Goal: Information Seeking & Learning: Find specific fact

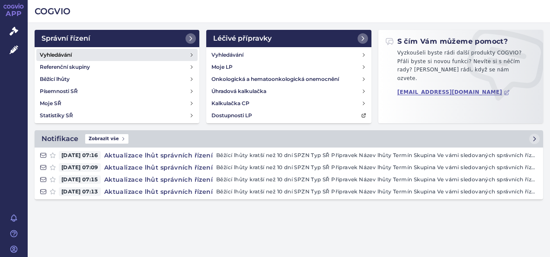
click at [62, 54] on h4 "Vyhledávání" at bounding box center [56, 55] width 32 height 9
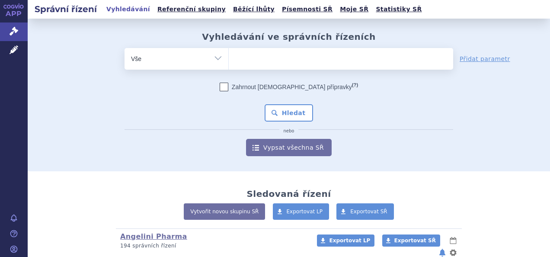
click at [251, 59] on ul at bounding box center [341, 57] width 225 height 18
click at [229, 59] on select at bounding box center [229, 59] width 0 height 22
type input "tak"
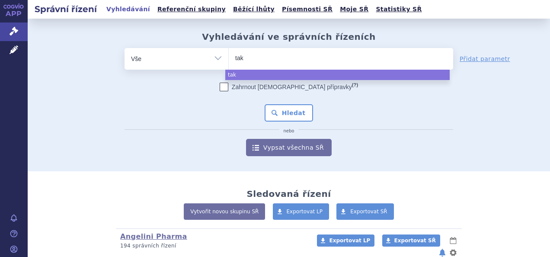
type input "takh"
type input "takhh"
type input "takh"
type input "takhzy"
type input "takhzyr"
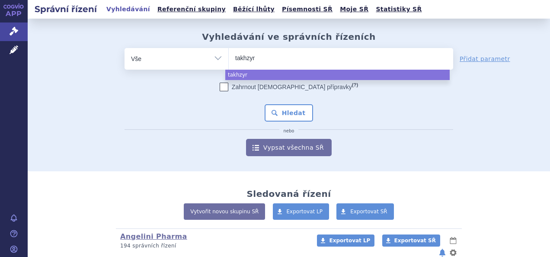
type input "takhzyro"
select select "takhzyro"
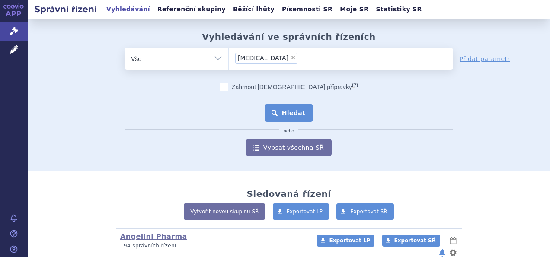
click at [280, 106] on button "Hledat" at bounding box center [289, 112] width 49 height 17
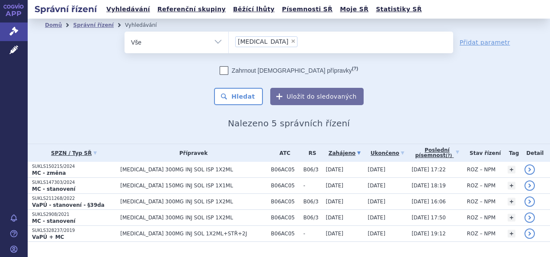
click at [291, 40] on span "×" at bounding box center [293, 41] width 5 height 5
click at [229, 40] on select "takhzyro" at bounding box center [229, 42] width 0 height 22
select select
type input "a"
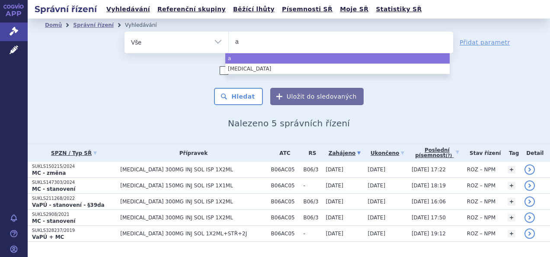
type input "an"
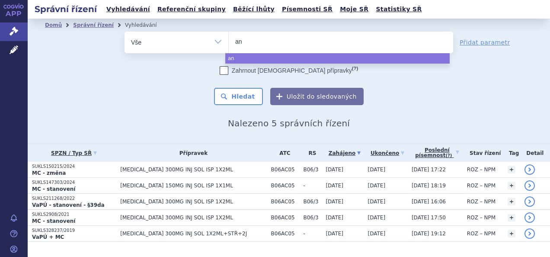
type input "ang"
type input "ange"
type input "angel"
type input "angelin"
type input "angelini"
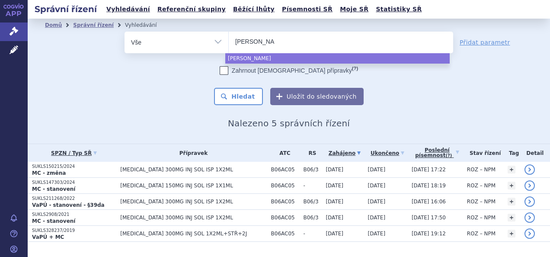
type input "angelini"
type input "angelini p"
type input "angelini pha"
type input "angelini pharm"
type input "angelini pharma"
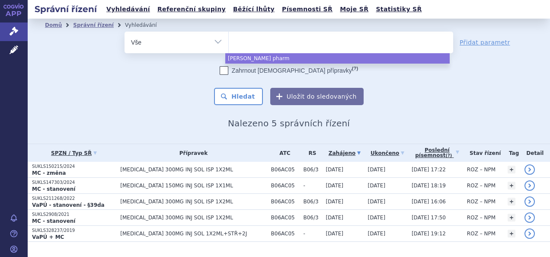
select select "angelini pharma"
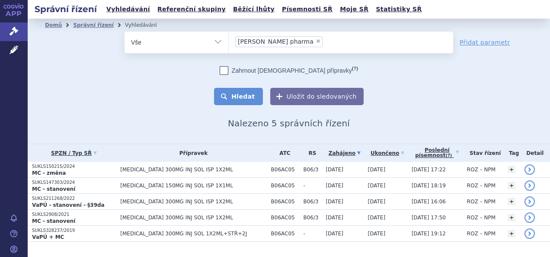
click at [238, 95] on button "Hledat" at bounding box center [238, 96] width 49 height 17
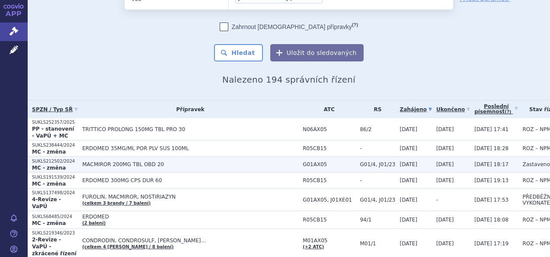
scroll to position [87, 0]
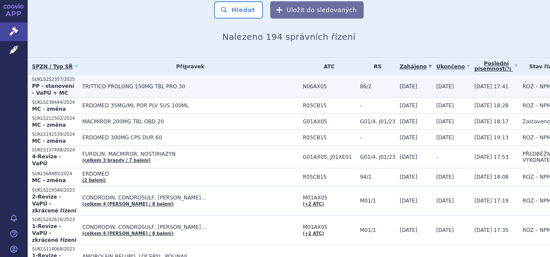
click at [103, 90] on td "TRITTICO PROLONG 150MG TBL PRO 30" at bounding box center [188, 86] width 221 height 23
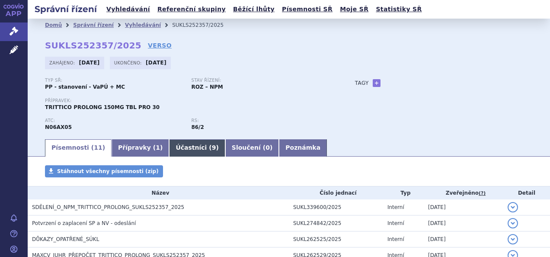
click at [184, 148] on link "Účastníci ( 9 )" at bounding box center [197, 147] width 56 height 17
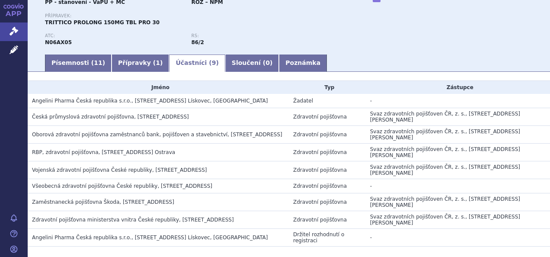
scroll to position [126, 0]
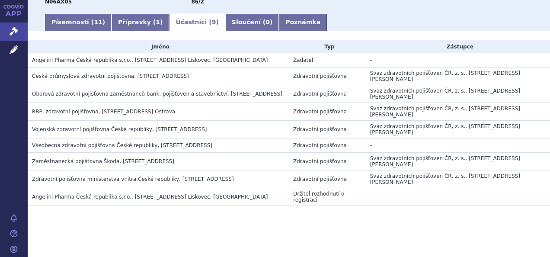
click at [74, 196] on span "Angelini Pharma Česká republika s.r.o., [STREET_ADDRESS] Lískovec, [GEOGRAPHIC_…" at bounding box center [150, 197] width 236 height 6
click at [112, 19] on link "Přípravky ( 1 )" at bounding box center [141, 22] width 58 height 17
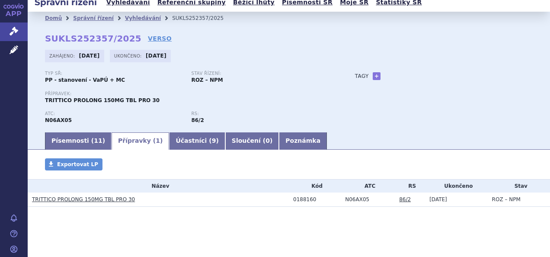
scroll to position [9, 0]
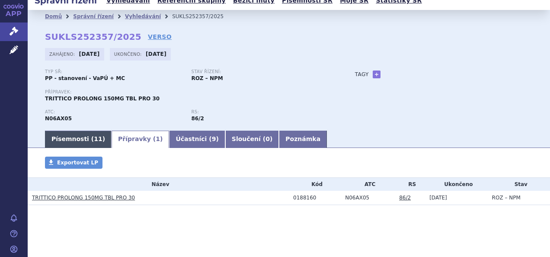
click at [80, 136] on link "Písemnosti ( 11 )" at bounding box center [78, 139] width 67 height 17
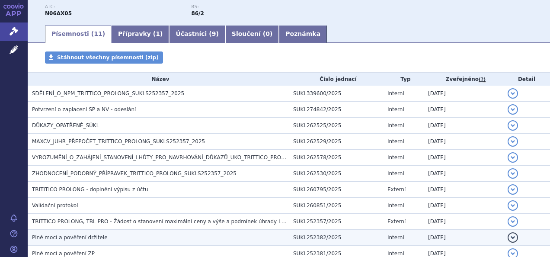
scroll to position [169, 0]
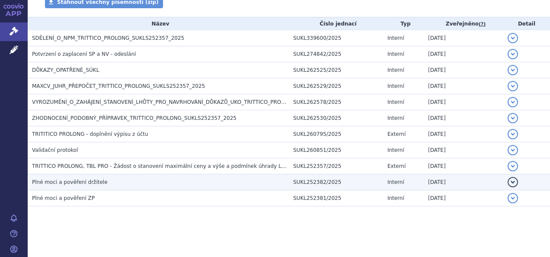
click at [80, 180] on span "Plné moci a pověření držitele" at bounding box center [70, 182] width 76 height 6
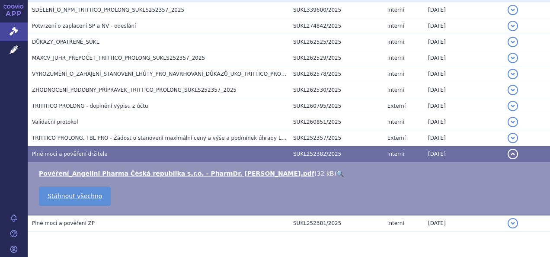
scroll to position [222, 0]
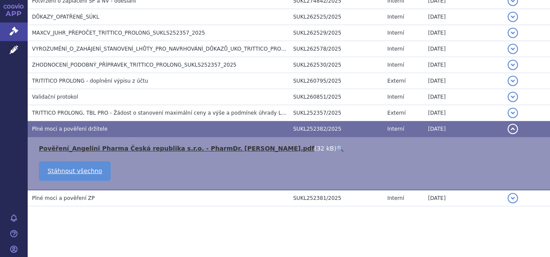
click at [121, 146] on link "Pověření_Angelini Pharma Česká republika s.r.o. - PharmDr. Kovařík.pdf" at bounding box center [177, 148] width 276 height 7
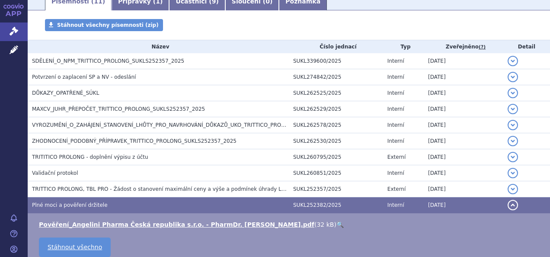
scroll to position [0, 0]
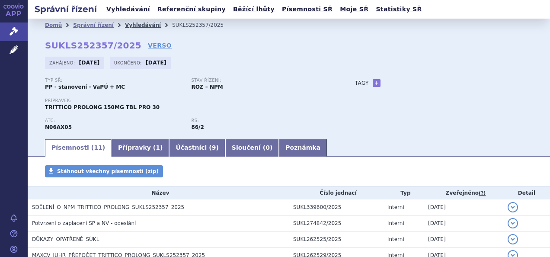
click at [136, 23] on link "Vyhledávání" at bounding box center [143, 25] width 36 height 6
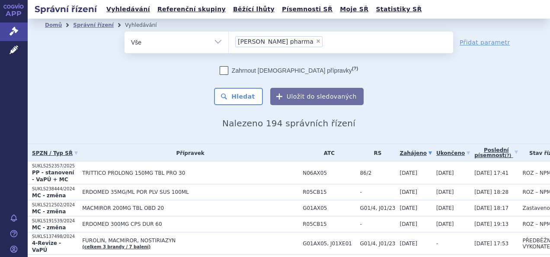
click at [316, 39] on span "×" at bounding box center [318, 41] width 5 height 5
click at [229, 39] on select "angelini pharma" at bounding box center [229, 42] width 0 height 22
select select
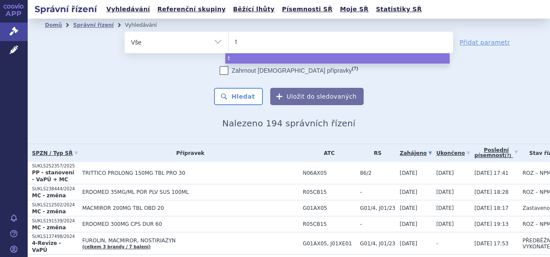
type input "tk"
type input "ta"
type input "takh"
type input "takhyz"
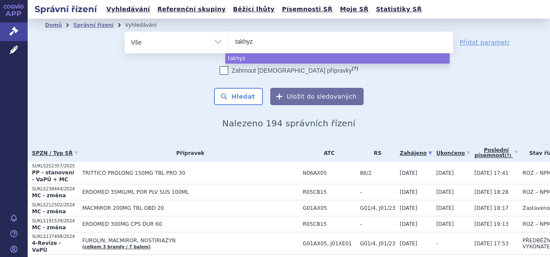
type input "takhyzr"
type input "takhyzrp"
type input "takhyzr"
type input "takhyz"
type input "takhy"
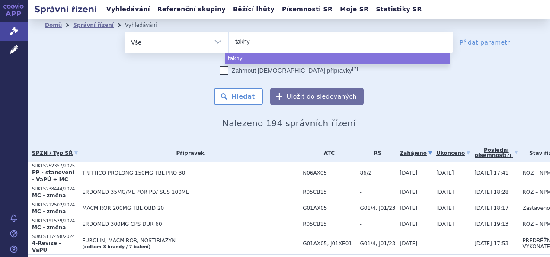
type input "takhyz"
type input "takhyzy"
type input "takhyzyro"
type input ")"
select select "takhyzyro"
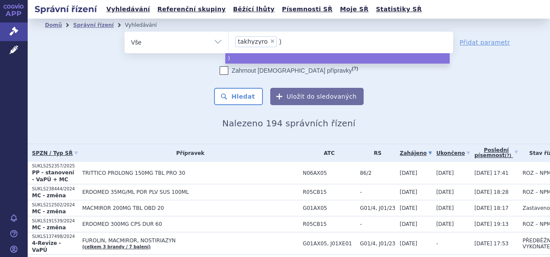
type input ")"
click at [248, 42] on span "takhyzyro" at bounding box center [253, 42] width 30 height 6
click at [229, 42] on select "angelini pharma takhyzyro )" at bounding box center [229, 42] width 0 height 22
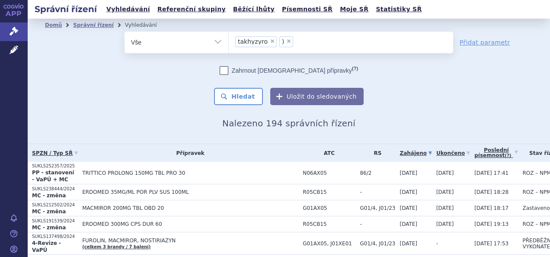
click at [270, 40] on span "×" at bounding box center [272, 41] width 5 height 5
click at [229, 40] on select "angelini pharma takhyzyro )" at bounding box center [229, 42] width 0 height 22
select select ")"
click at [242, 41] on span "×" at bounding box center [244, 41] width 5 height 5
click at [229, 41] on select "angelini pharma takhyzyro )" at bounding box center [229, 42] width 0 height 22
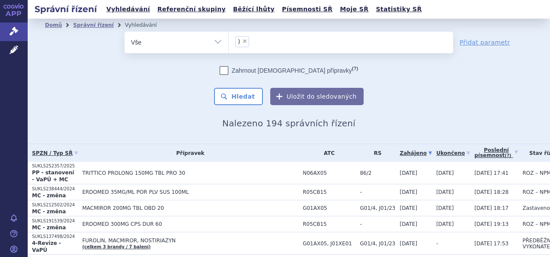
select select
type input "t"
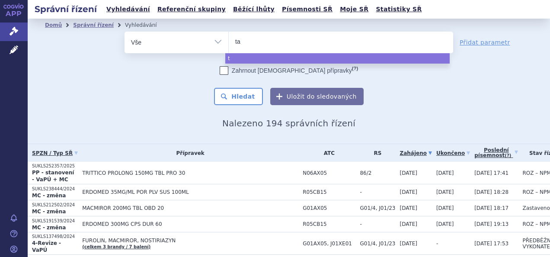
type input "tak"
type input "takh"
type input "takhzy"
type input "takhzyro"
select select "takhzyro"
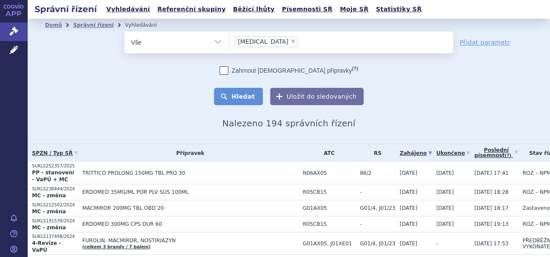
click at [243, 98] on button "Hledat" at bounding box center [238, 96] width 49 height 17
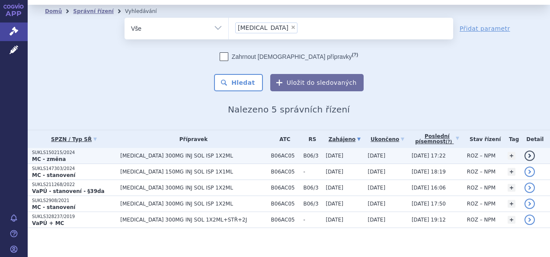
scroll to position [18, 0]
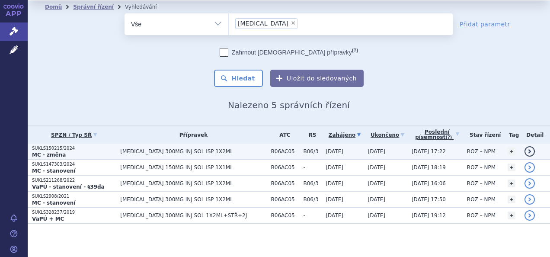
click at [43, 152] on strong "MC - změna" at bounding box center [49, 155] width 34 height 6
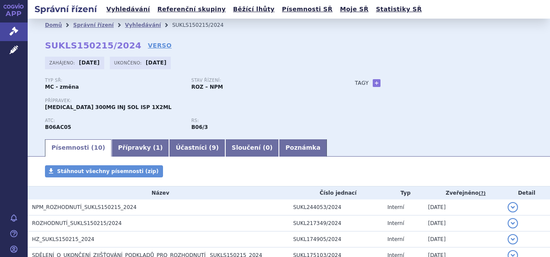
scroll to position [153, 0]
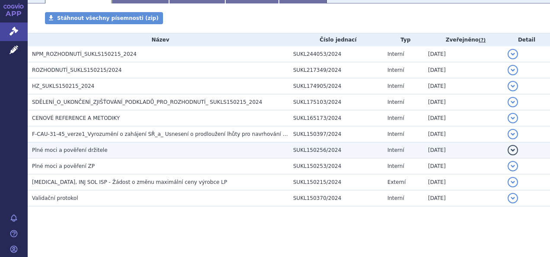
click at [80, 147] on span "Plné moci a pověření držitele" at bounding box center [70, 150] width 76 height 6
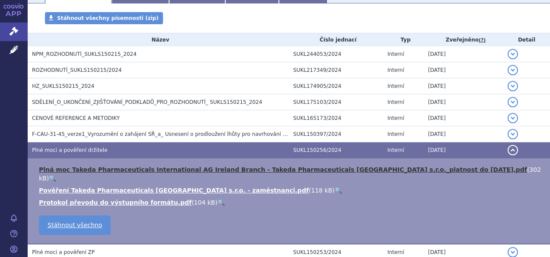
click at [237, 168] on link "Plná moc Takeda Pharmaceuticals International AG Ireland Branch - Takeda Pharma…" at bounding box center [283, 169] width 489 height 7
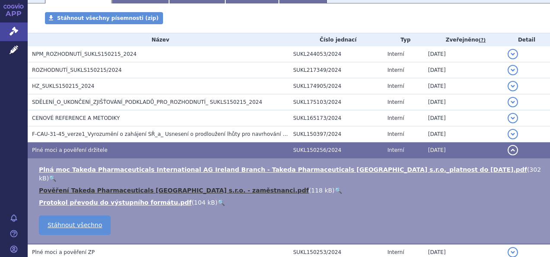
click at [172, 187] on link "Pověření Takeda Pharmaceuticals [GEOGRAPHIC_DATA] s.r.o. - zaměstnanci.pdf" at bounding box center [174, 190] width 270 height 7
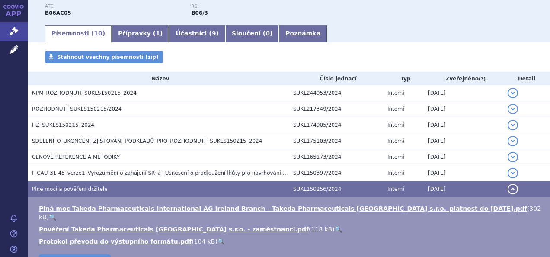
scroll to position [173, 0]
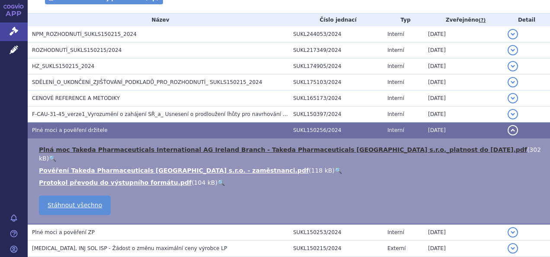
click at [107, 148] on link "Plná moc Takeda Pharmaceuticals International AG Ireland Branch - Takeda Pharma…" at bounding box center [283, 149] width 489 height 7
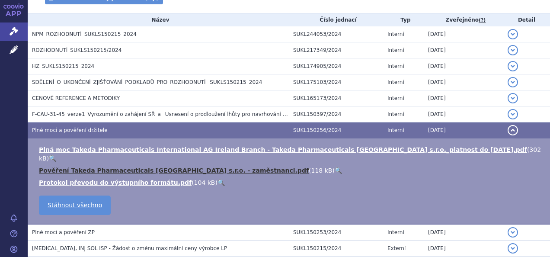
click at [106, 167] on link "Pověření Takeda Pharmaceuticals [GEOGRAPHIC_DATA] s.r.o. - zaměstnanci.pdf" at bounding box center [174, 170] width 270 height 7
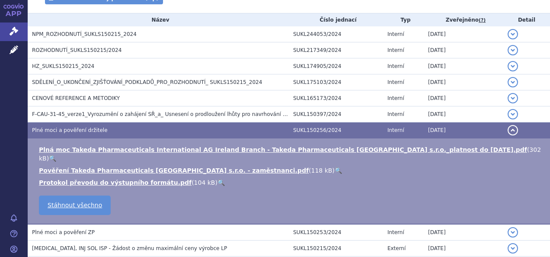
click at [83, 156] on ul "Plná moc Takeda Pharmaceuticals International AG Ireland Branch - Takeda Pharma…" at bounding box center [288, 166] width 505 height 42
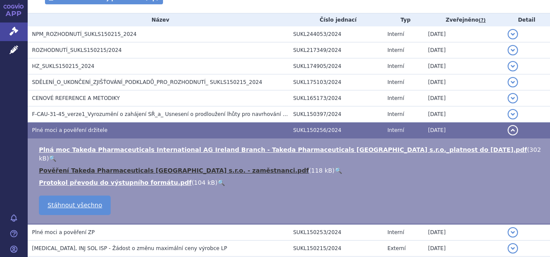
click at [82, 167] on link "Pověření Takeda Pharmaceuticals [GEOGRAPHIC_DATA] s.r.o. - zaměstnanci.pdf" at bounding box center [174, 170] width 270 height 7
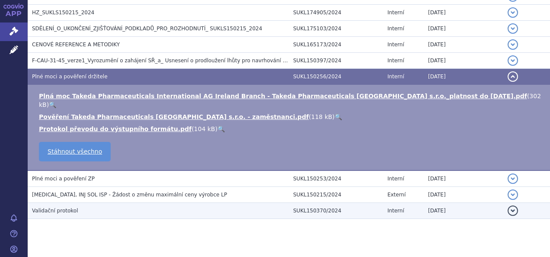
scroll to position [231, 0]
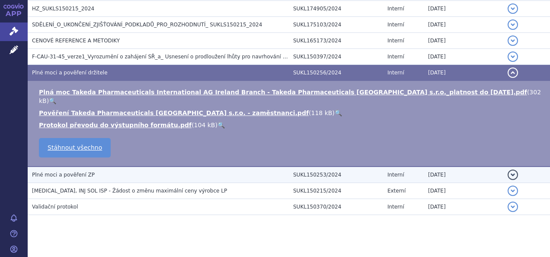
click at [74, 167] on td "Plné moci a pověření ZP" at bounding box center [158, 175] width 261 height 16
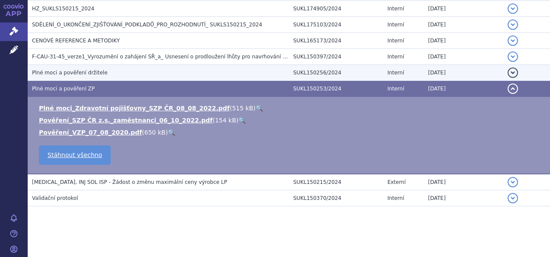
click at [82, 71] on span "Plné moci a pověření držitele" at bounding box center [70, 73] width 76 height 6
